Goal: Information Seeking & Learning: Learn about a topic

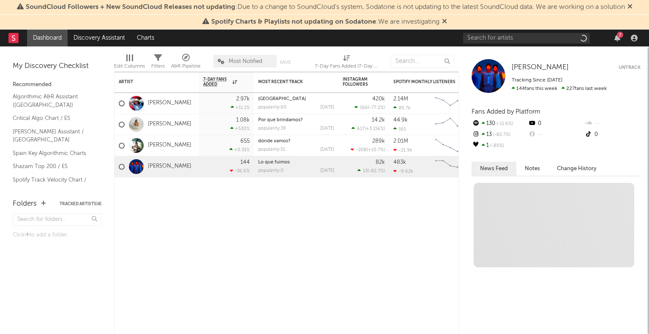
click at [167, 124] on link "[PERSON_NAME]" at bounding box center [170, 124] width 44 height 7
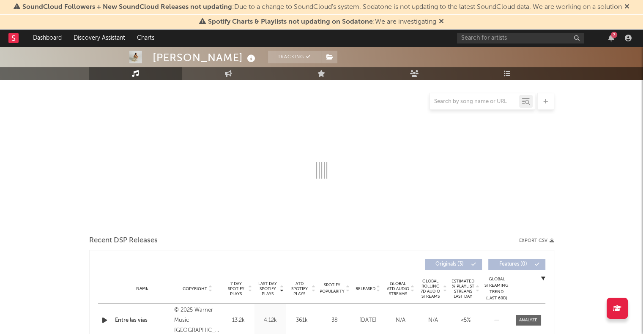
select select "6m"
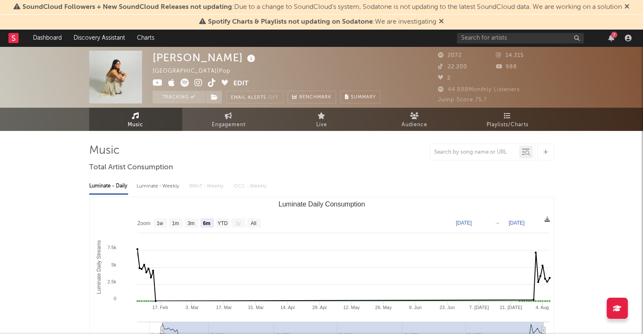
click at [218, 119] on link "Engagement" at bounding box center [228, 119] width 93 height 23
select select "1w"
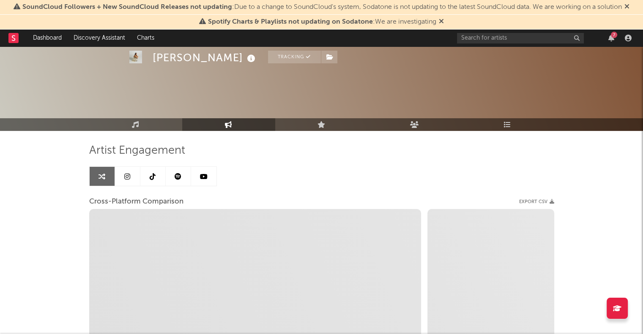
scroll to position [63, 0]
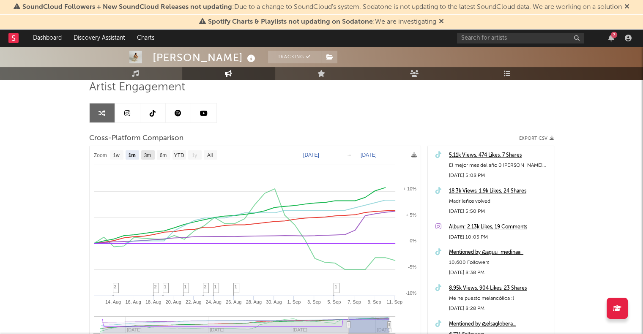
click at [149, 155] on text "3m" at bounding box center [147, 156] width 7 height 6
select select "3m"
type input "[DATE]"
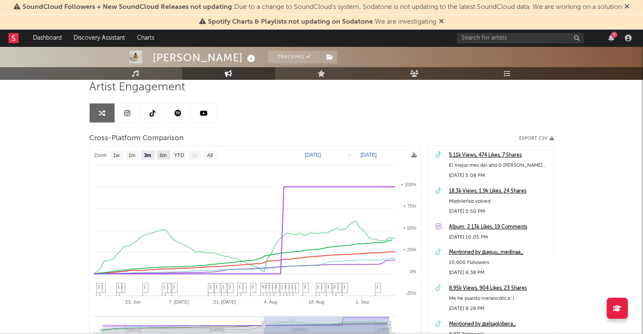
click at [165, 157] on text "6m" at bounding box center [162, 156] width 7 height 6
select select "6m"
type input "[DATE]"
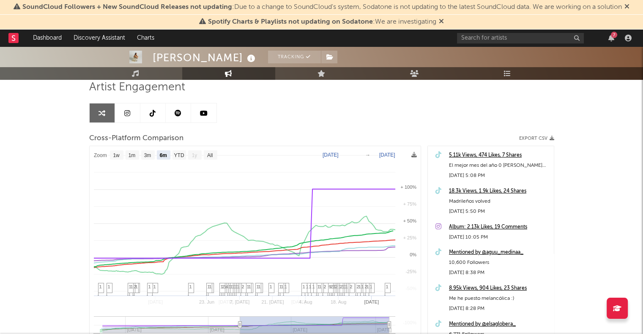
select select "6m"
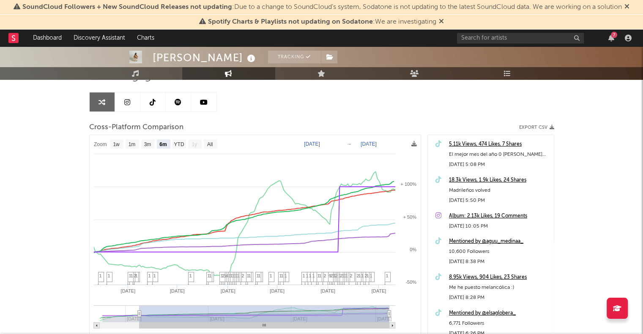
scroll to position [58, 0]
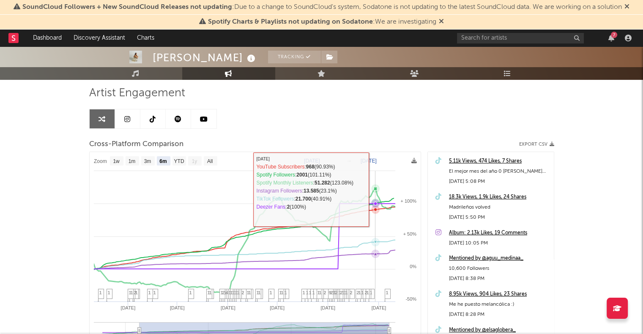
click at [375, 185] on icon at bounding box center [375, 189] width 8 height 8
